Goal: Transaction & Acquisition: Purchase product/service

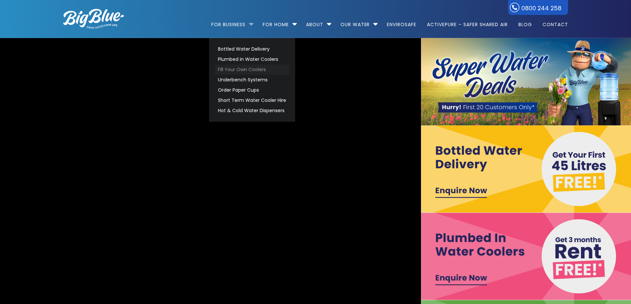
click at [237, 67] on video "[URL][DOMAIN_NAME]" at bounding box center [210, 213] width 900 height 376
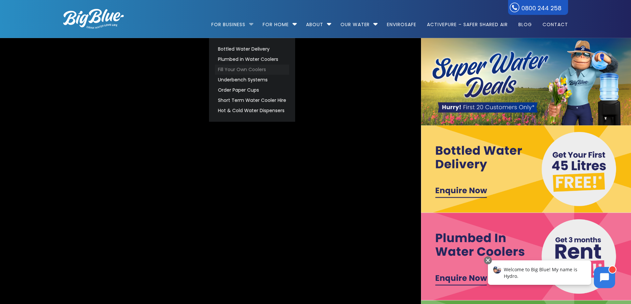
click at [229, 67] on link "Fill Your Own Coolers" at bounding box center [252, 70] width 74 height 10
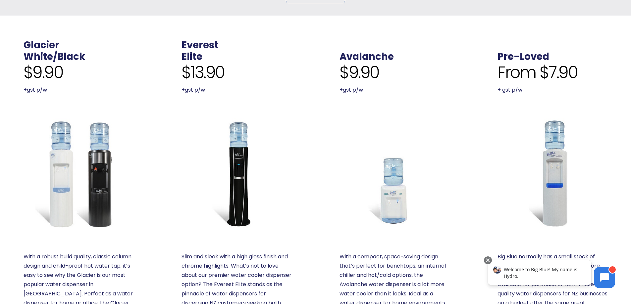
click at [81, 157] on img at bounding box center [79, 174] width 110 height 110
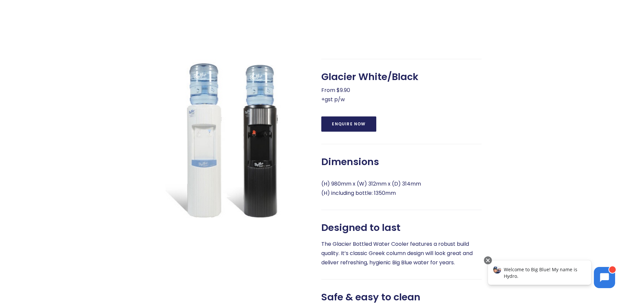
scroll to position [265, 0]
